Goal: Information Seeking & Learning: Understand process/instructions

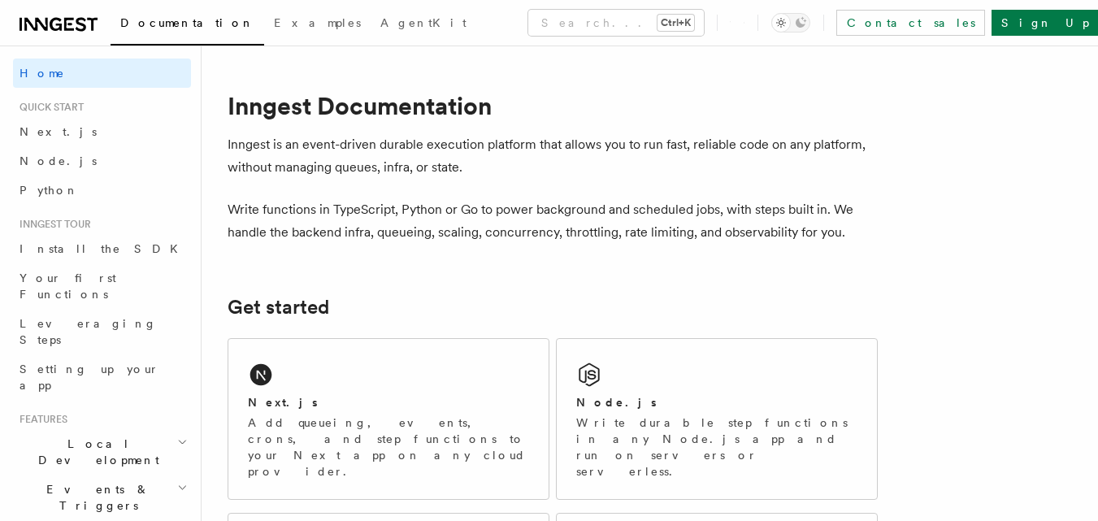
click at [113, 436] on span "Local Development" at bounding box center [95, 452] width 164 height 33
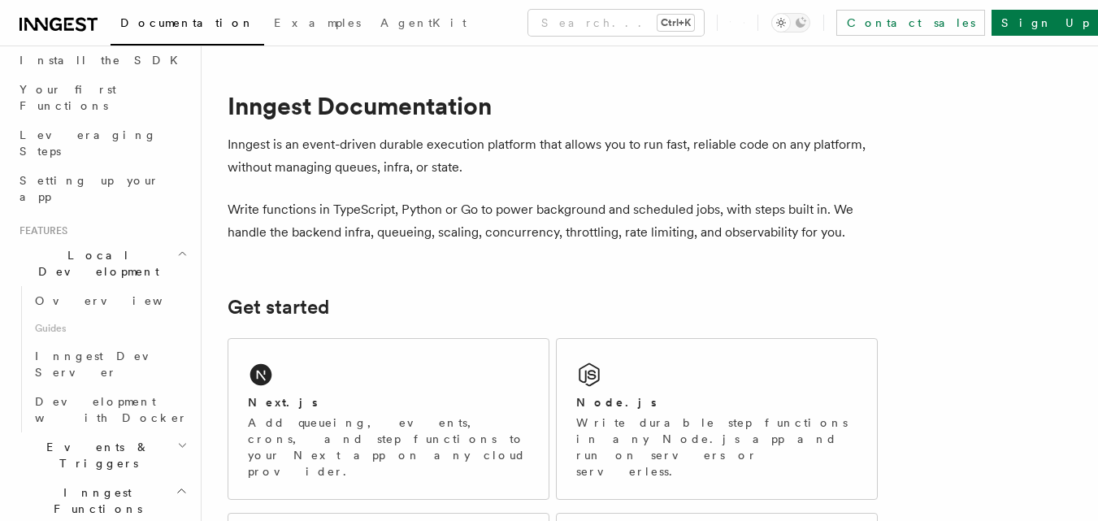
scroll to position [191, 0]
click at [154, 238] on h2 "Local Development" at bounding box center [102, 261] width 178 height 46
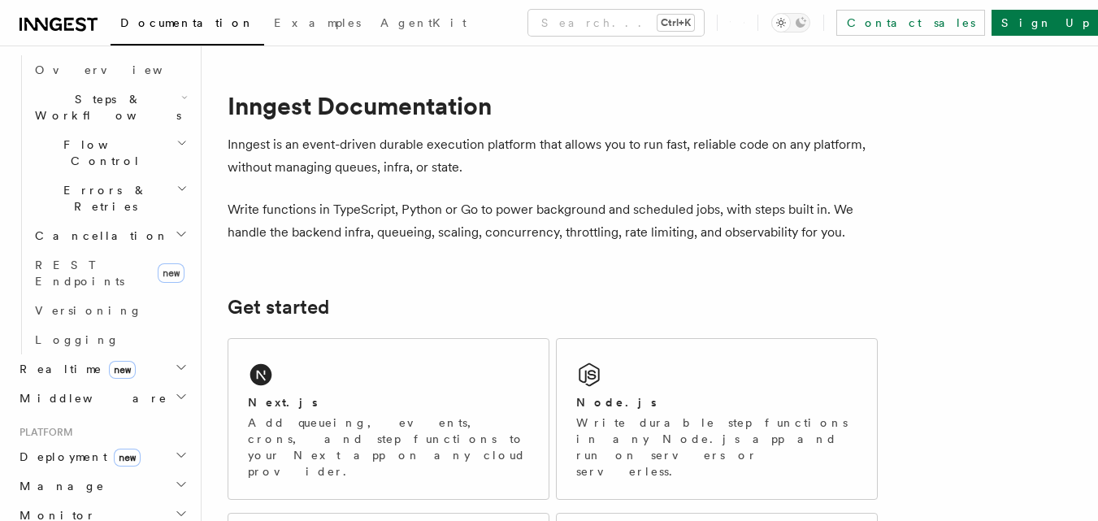
scroll to position [516, 0]
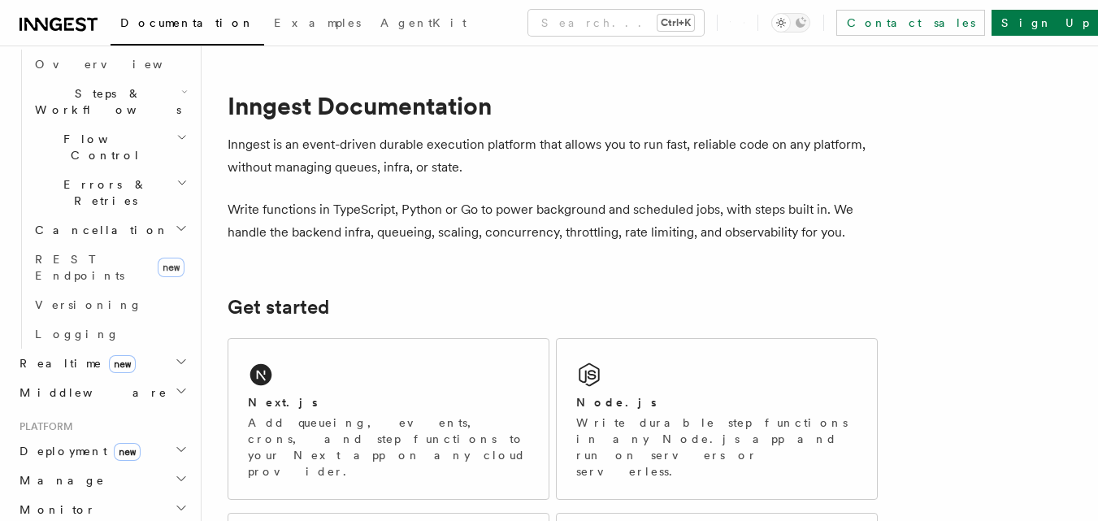
click at [175, 443] on icon "button" at bounding box center [181, 449] width 13 height 13
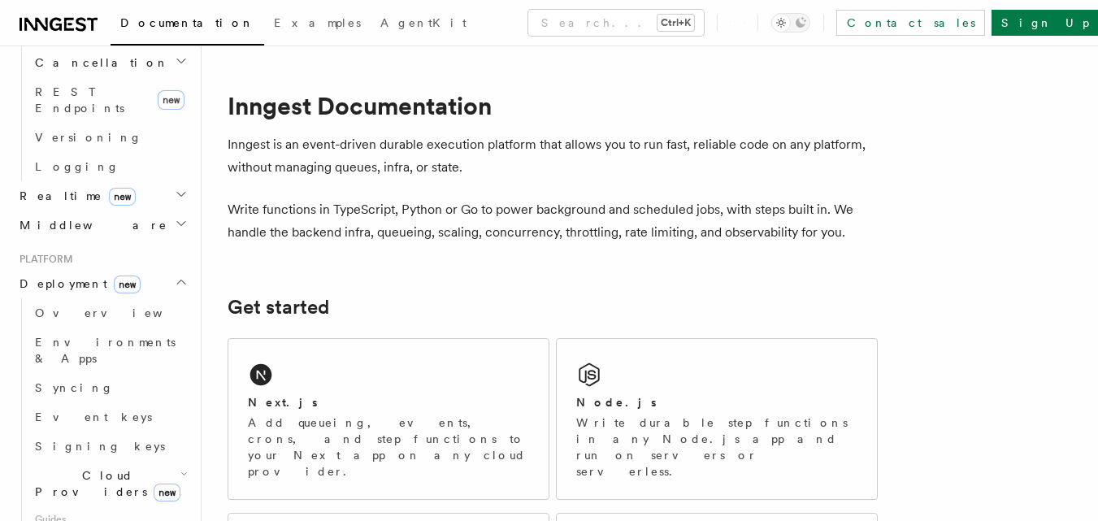
scroll to position [684, 0]
click at [68, 275] on span "Deployment new" at bounding box center [77, 283] width 128 height 16
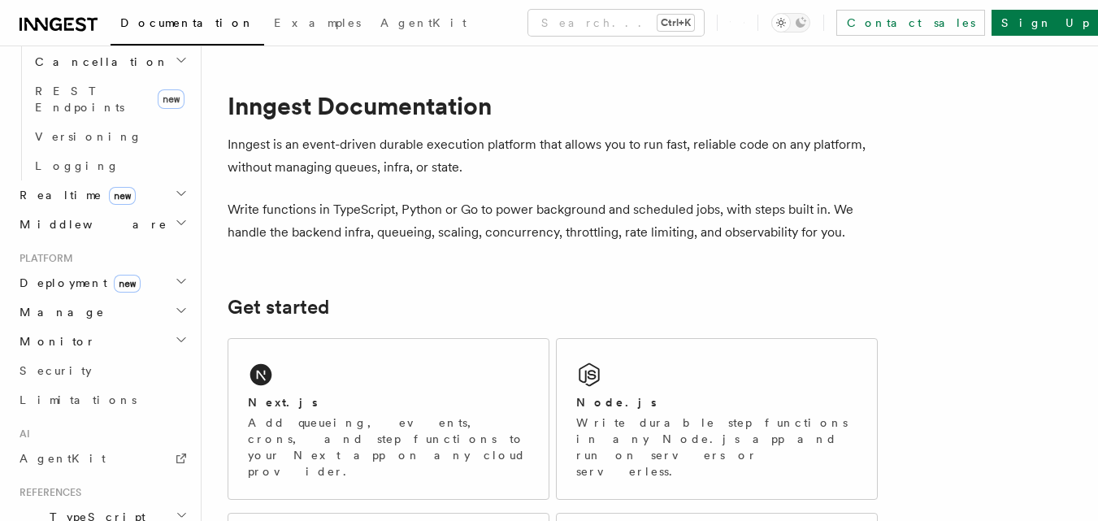
click at [68, 275] on span "Deployment new" at bounding box center [77, 283] width 128 height 16
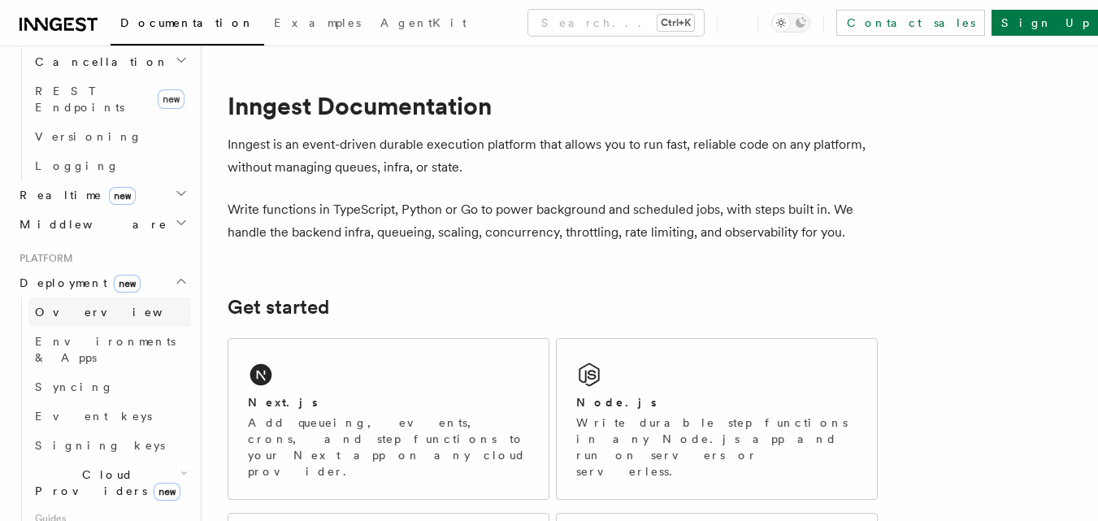
click at [74, 306] on span "Overview" at bounding box center [118, 312] width 167 height 13
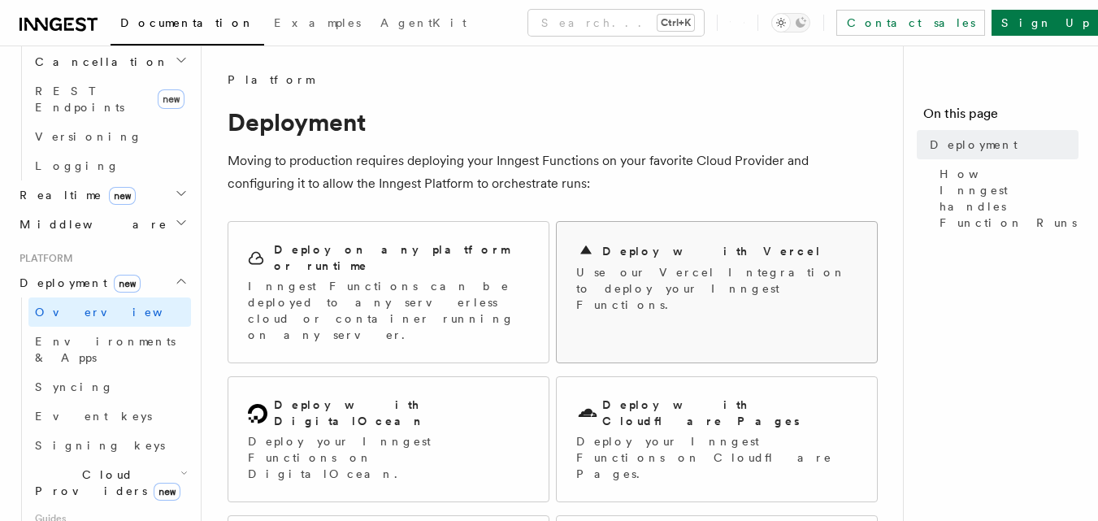
click at [683, 249] on h2 "Deploy with Vercel" at bounding box center [711, 251] width 219 height 16
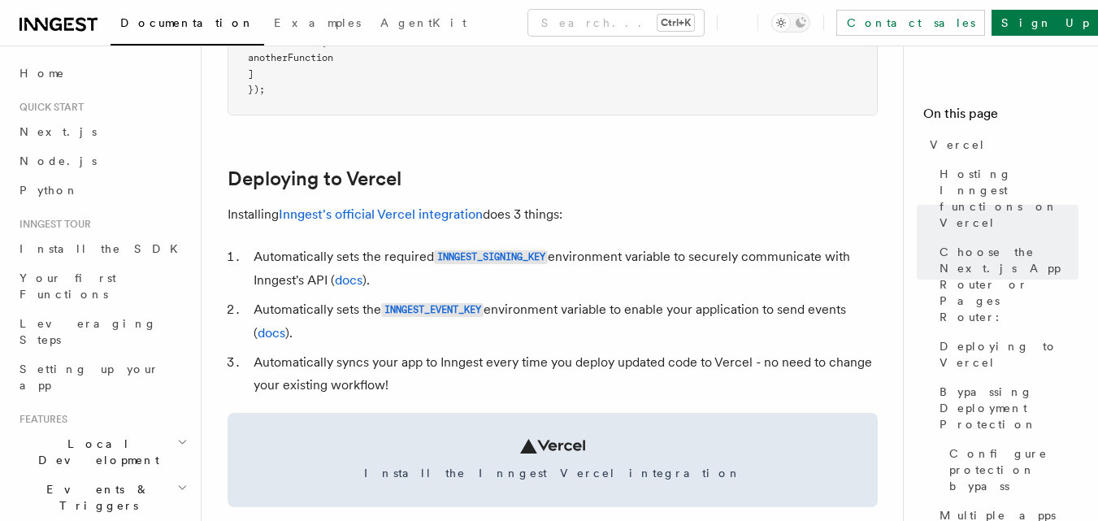
scroll to position [656, 0]
click at [427, 213] on link "Inngest's official Vercel integration" at bounding box center [381, 212] width 204 height 15
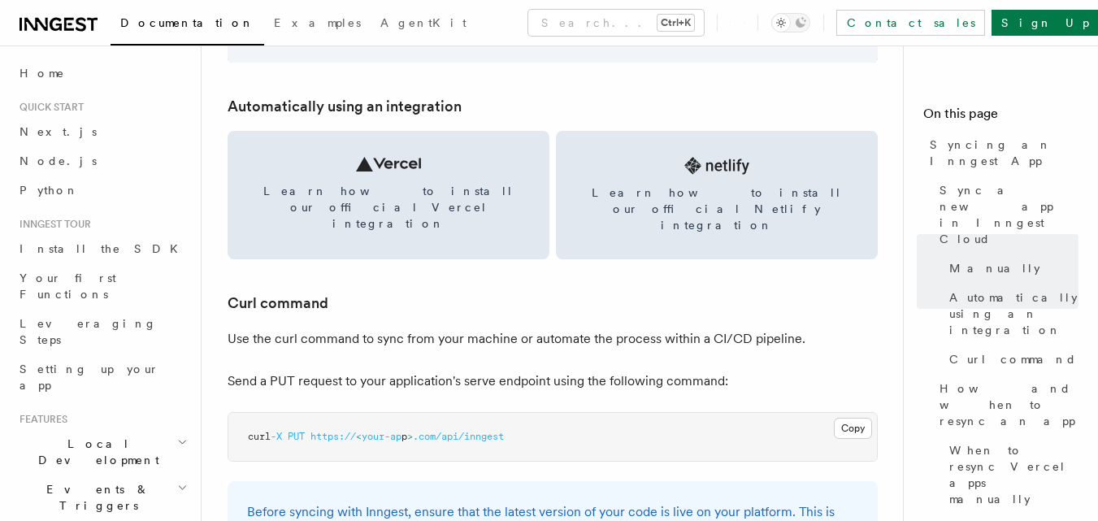
scroll to position [2206, 0]
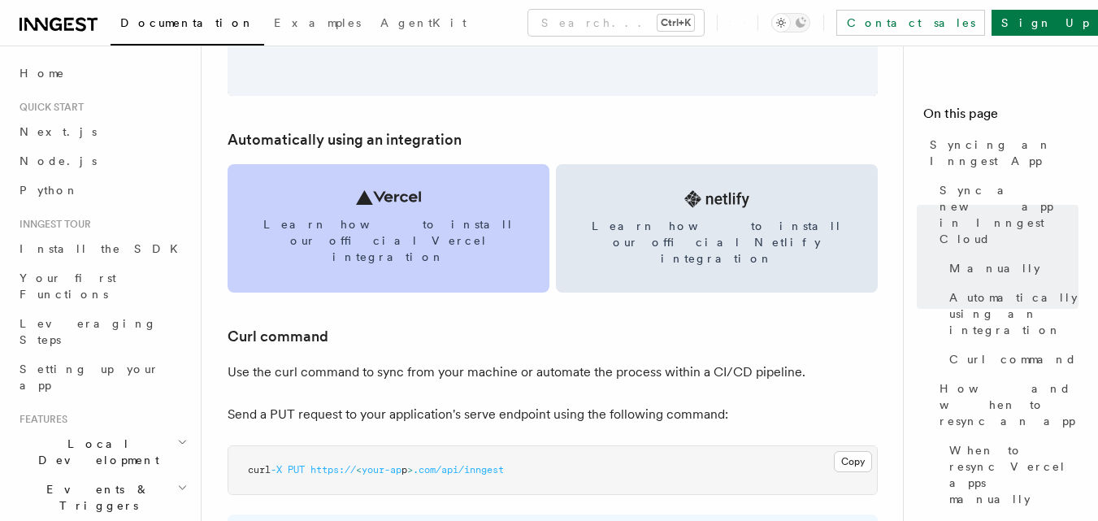
click at [421, 210] on link "Learn how to install our official Vercel integration" at bounding box center [389, 228] width 322 height 128
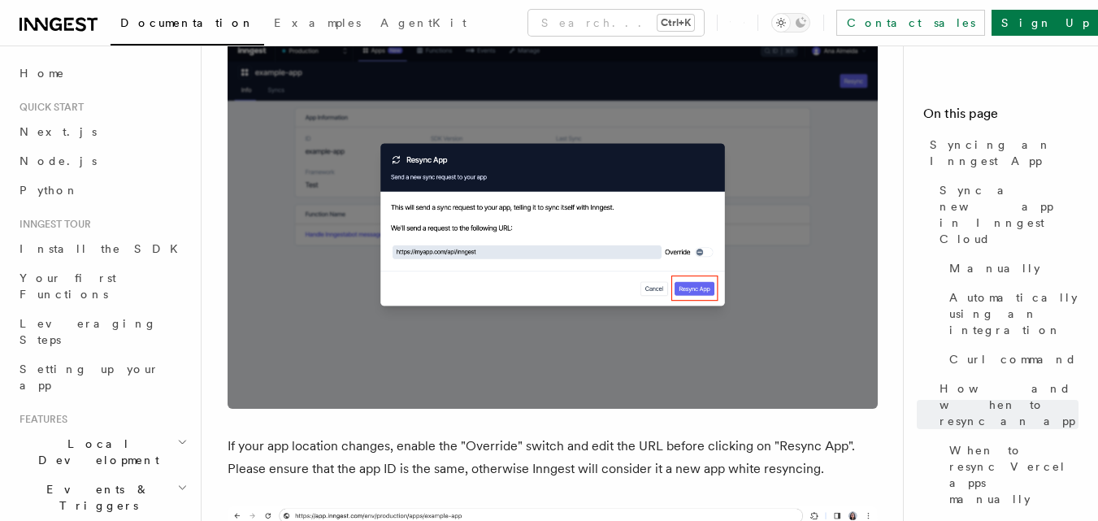
scroll to position [4008, 0]
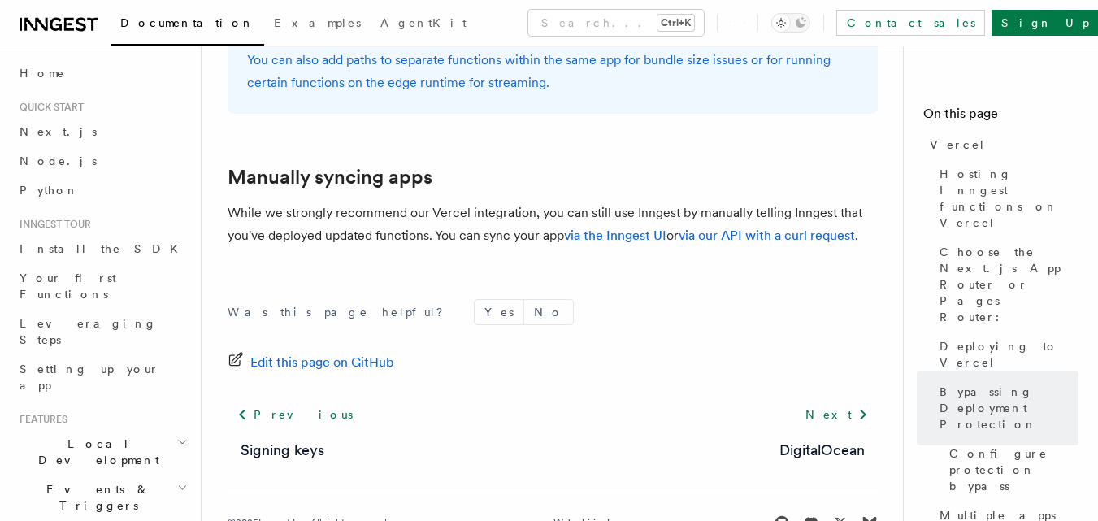
scroll to position [2890, 0]
